Goal: Transaction & Acquisition: Purchase product/service

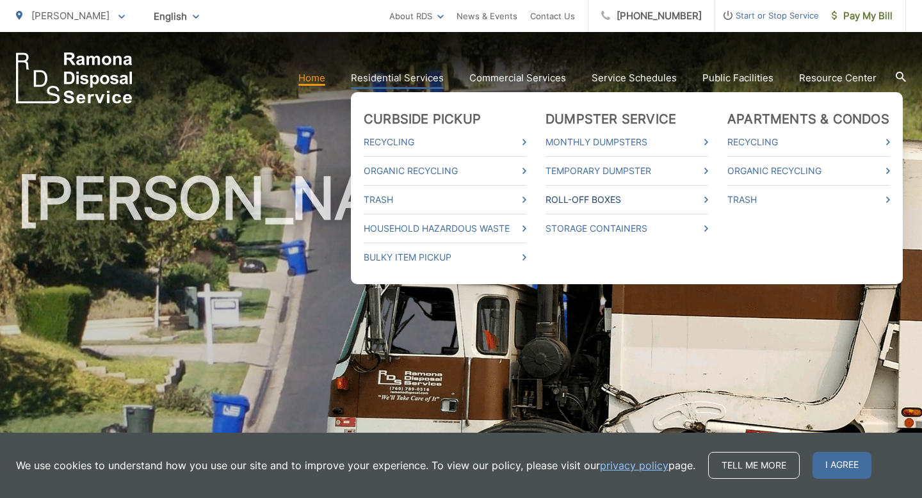
click at [577, 196] on link "Roll-Off Boxes" at bounding box center [627, 199] width 163 height 15
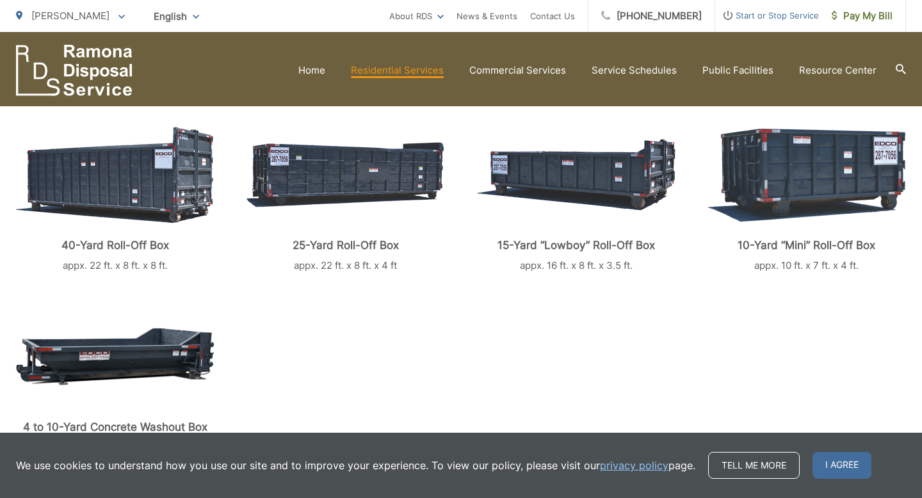
scroll to position [307, 0]
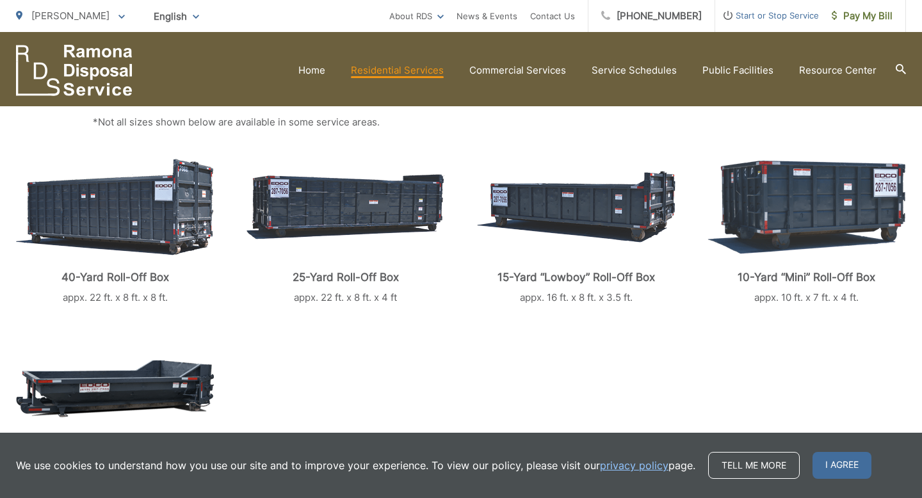
click at [158, 229] on img at bounding box center [115, 207] width 198 height 97
click at [127, 279] on p "40-Yard Roll-Off Box" at bounding box center [115, 277] width 199 height 13
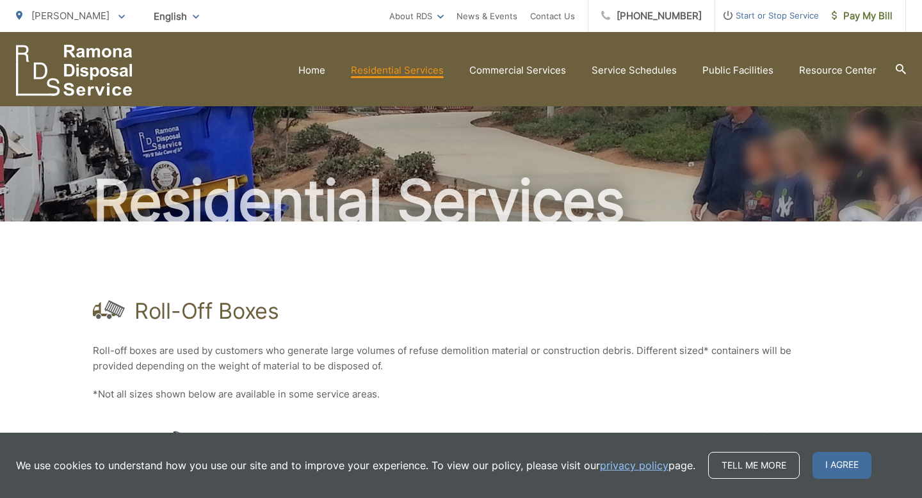
scroll to position [0, 0]
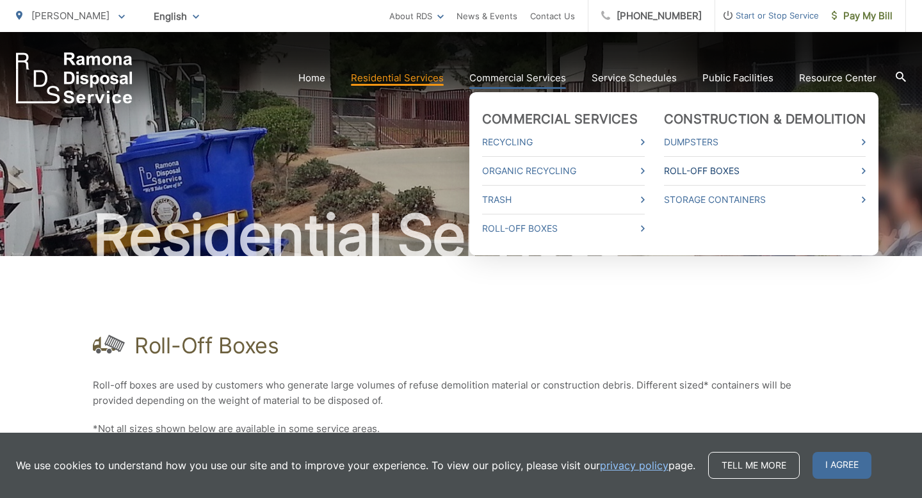
click at [685, 165] on link "Roll-Off Boxes" at bounding box center [765, 170] width 202 height 15
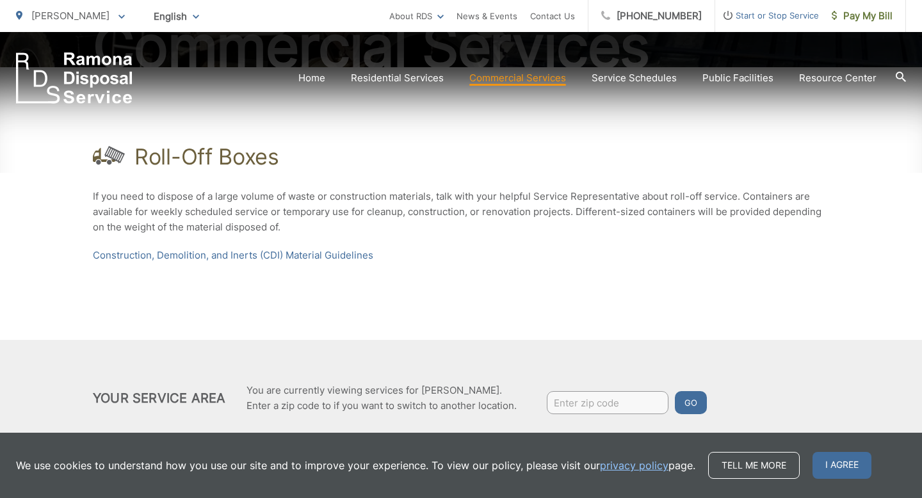
scroll to position [193, 0]
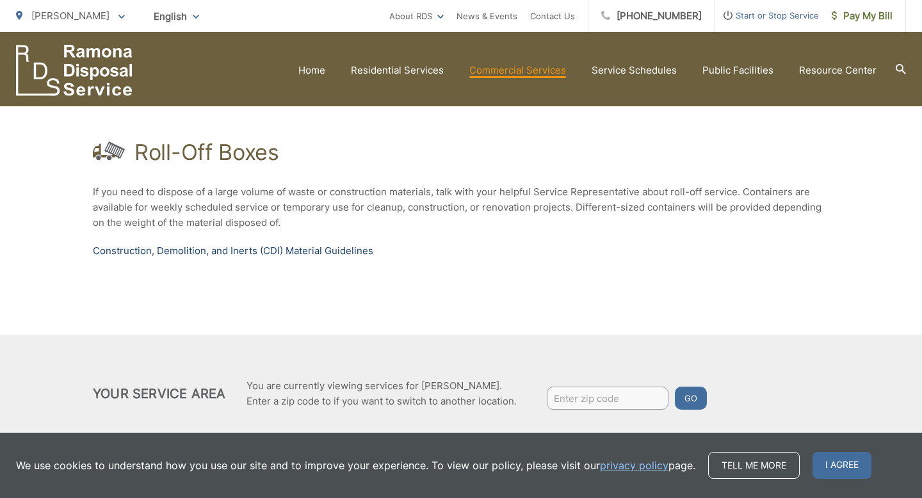
click at [359, 256] on link "Construction, Demolition, and Inerts (CDI) Material Guidelines" at bounding box center [233, 250] width 281 height 15
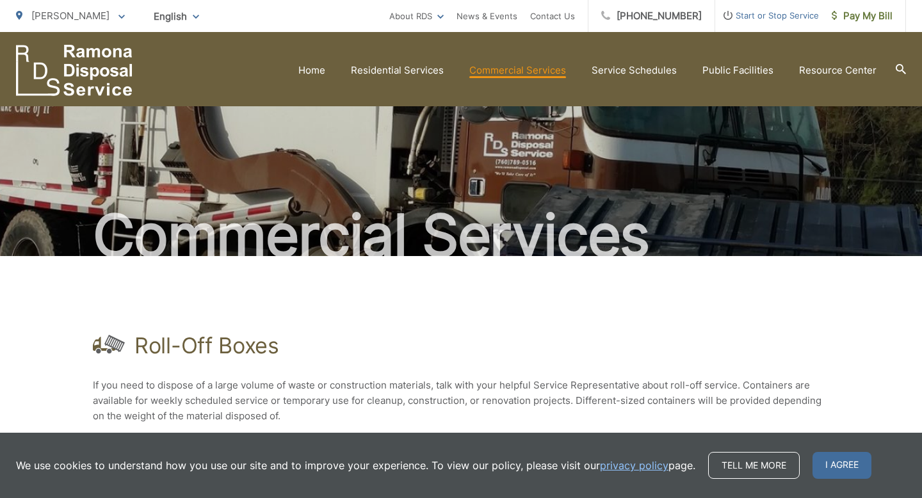
scroll to position [193, 0]
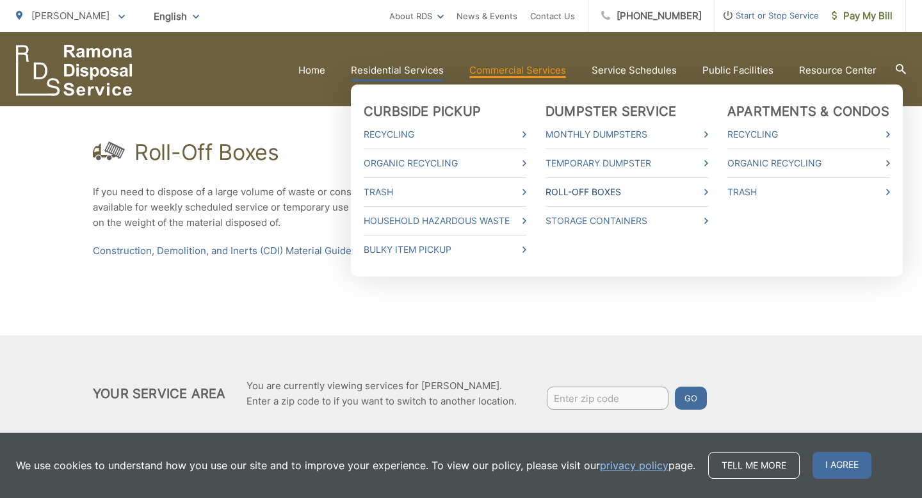
click at [586, 191] on link "Roll-Off Boxes" at bounding box center [627, 191] width 163 height 15
